Goal: Information Seeking & Learning: Check status

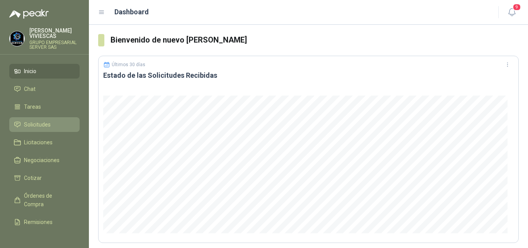
click at [38, 122] on span "Solicitudes" at bounding box center [37, 124] width 27 height 9
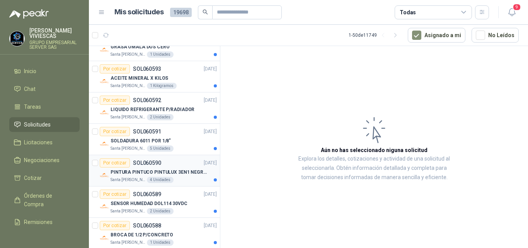
scroll to position [155, 0]
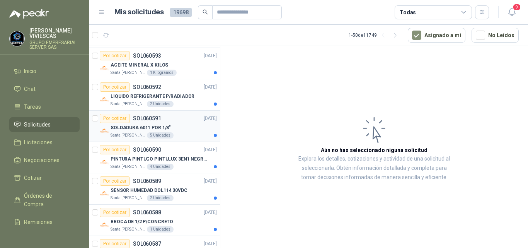
click at [140, 126] on p "SOLDADURA 6011 POR 1/8"" at bounding box center [141, 127] width 60 height 7
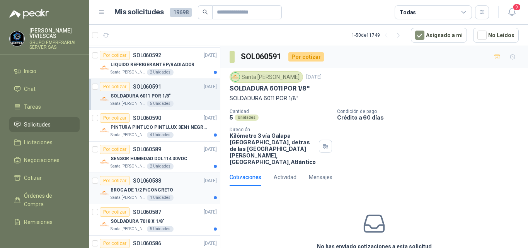
scroll to position [193, 0]
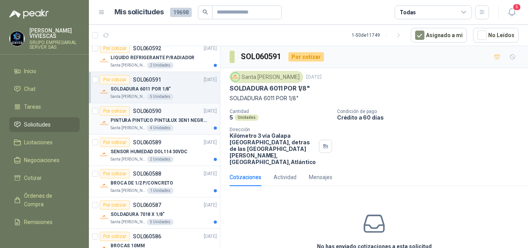
click at [164, 120] on p "PINTURA PINTUCO PINTULUX 3EN1 NEGRO X G" at bounding box center [159, 120] width 96 height 7
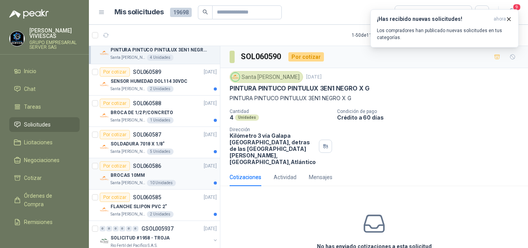
scroll to position [271, 0]
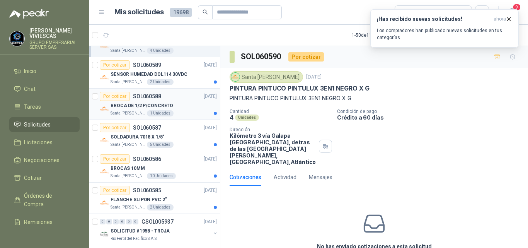
click at [164, 103] on p "BROCA DE 1/2 P/CONCRETO" at bounding box center [142, 105] width 63 height 7
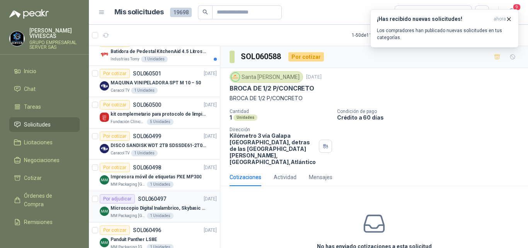
scroll to position [812, 0]
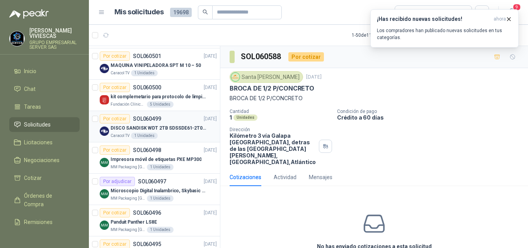
click at [166, 127] on p "DISCO SANDISK WDT 2TB SDSSDE61-2T00-G25" at bounding box center [159, 128] width 96 height 7
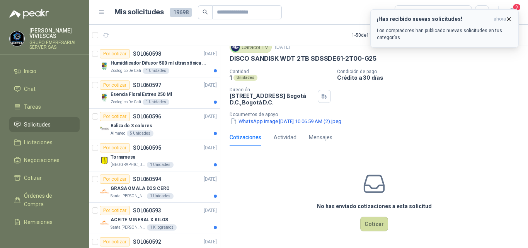
click at [508, 17] on icon "button" at bounding box center [509, 19] width 7 height 7
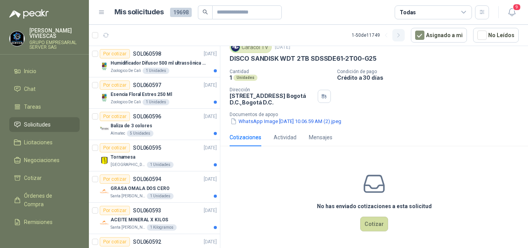
click at [399, 35] on icon "button" at bounding box center [399, 35] width 7 height 7
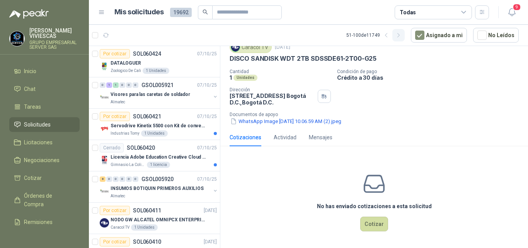
click at [400, 35] on icon "button" at bounding box center [399, 35] width 2 height 4
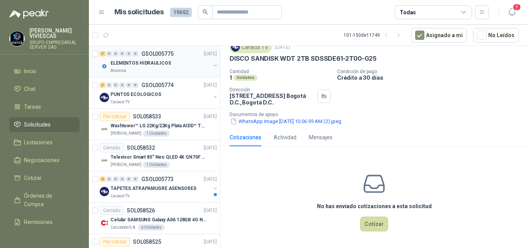
click at [162, 61] on p "ELEMENTOS HIDRAULICOS" at bounding box center [141, 63] width 60 height 7
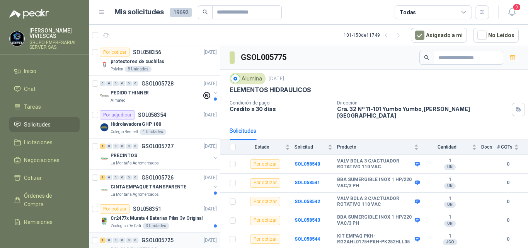
scroll to position [1277, 0]
